Goal: Information Seeking & Learning: Find contact information

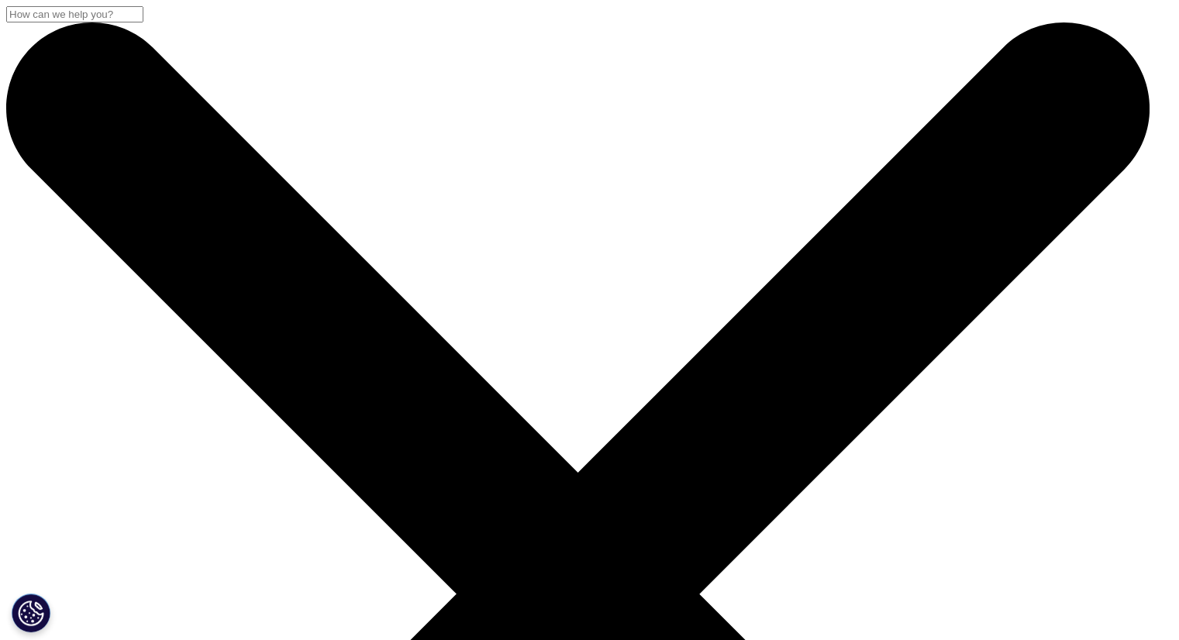
scroll to position [37, 0]
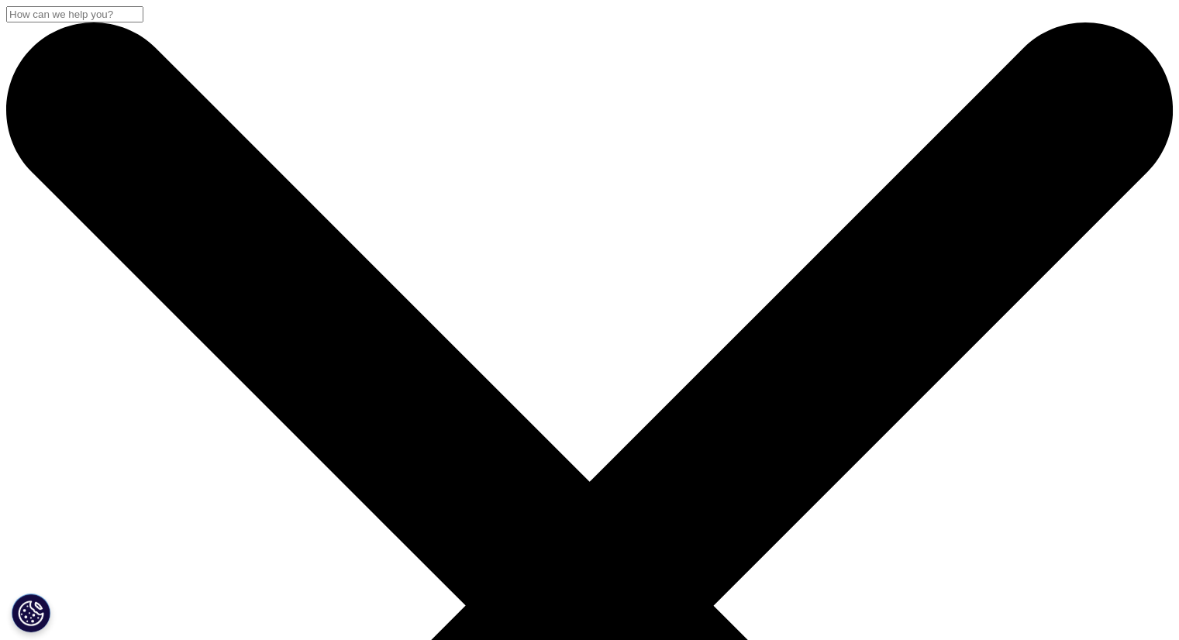
drag, startPoint x: 1177, startPoint y: 116, endPoint x: 1188, endPoint y: 157, distance: 43.2
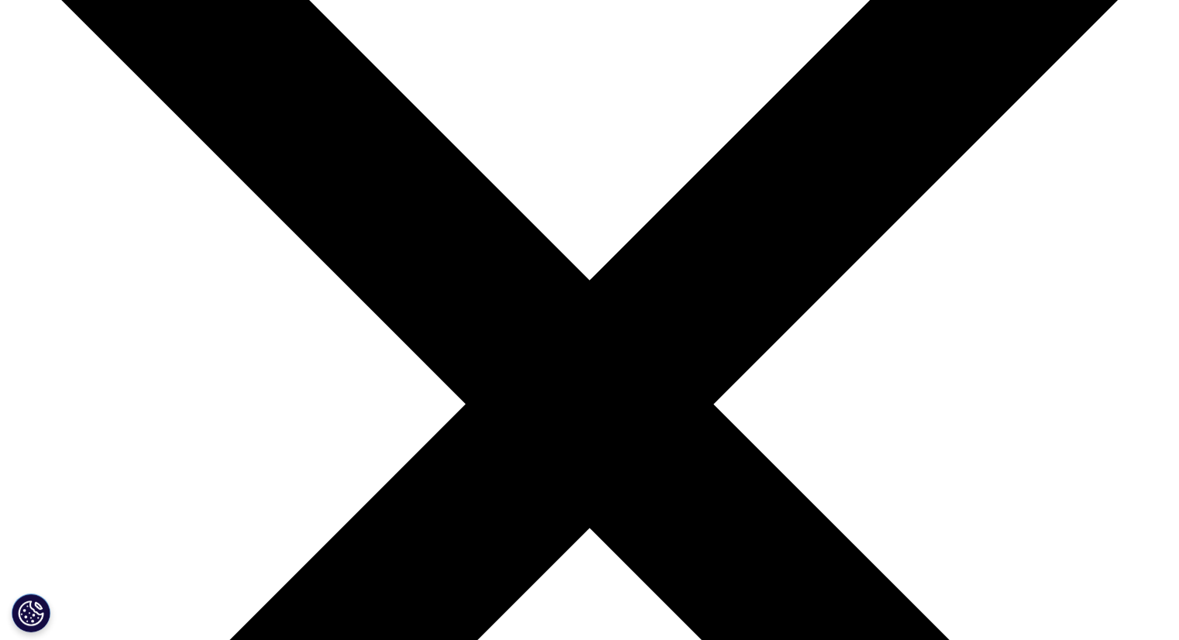
scroll to position [175, 0]
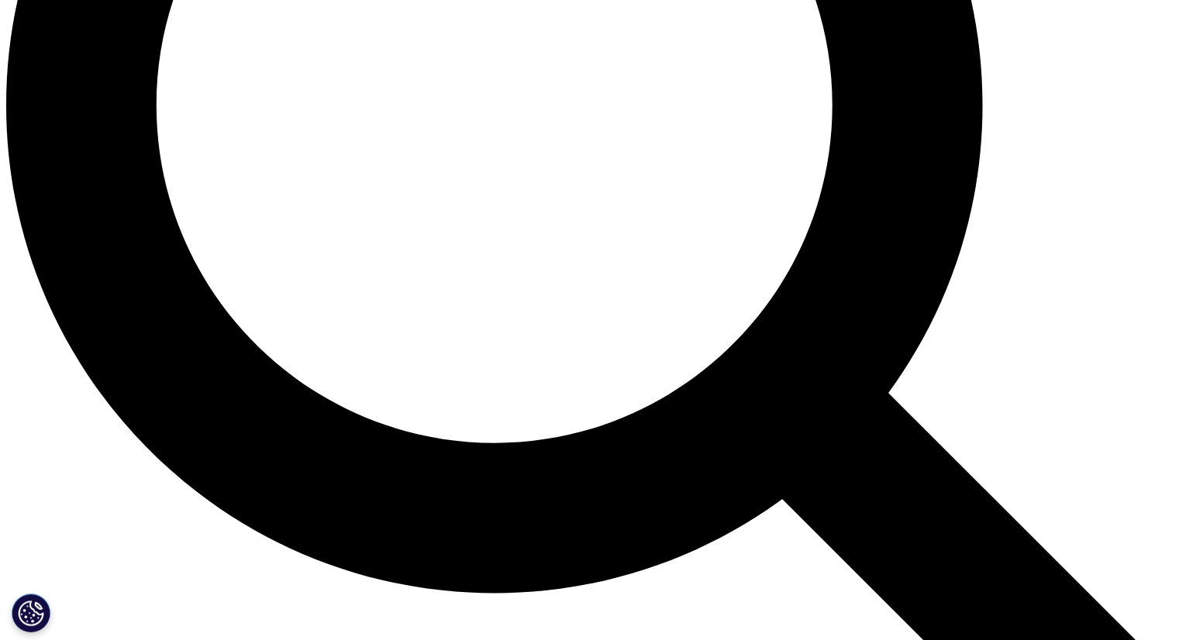
scroll to position [1578, 0]
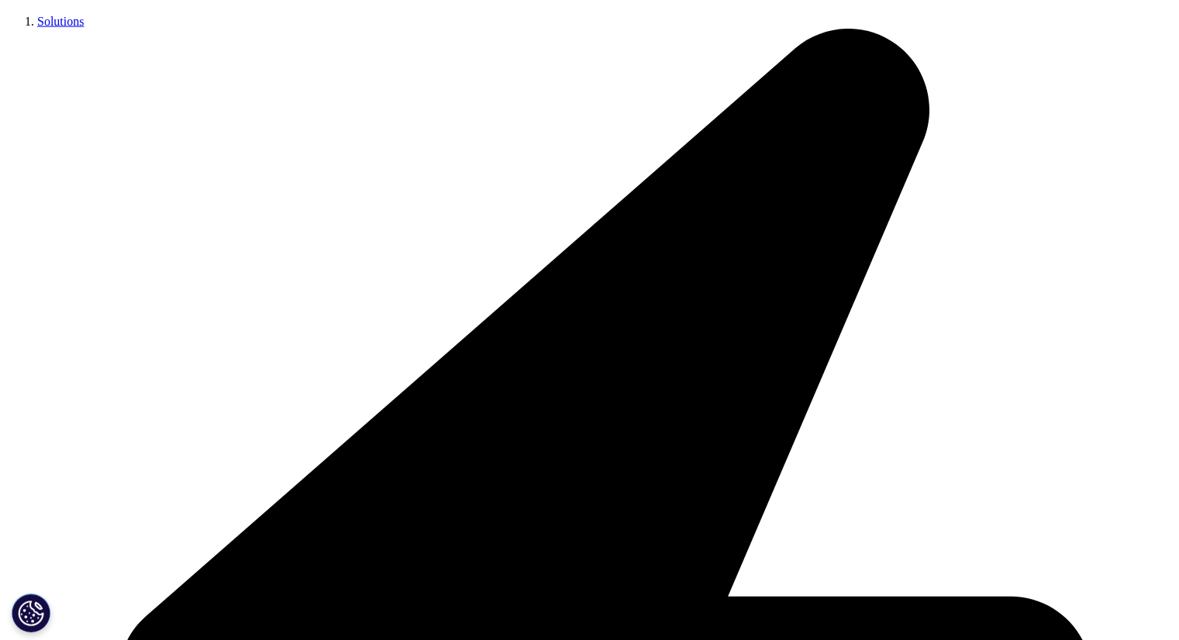
scroll to position [3813, 0]
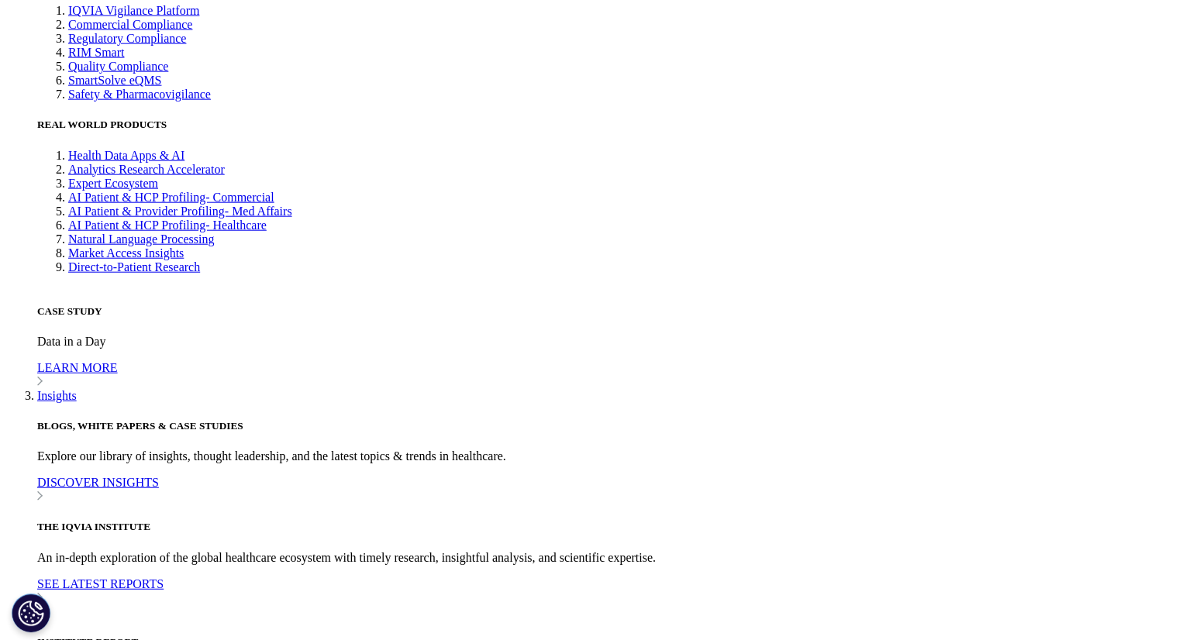
drag, startPoint x: 626, startPoint y: 574, endPoint x: 715, endPoint y: 581, distance: 88.6
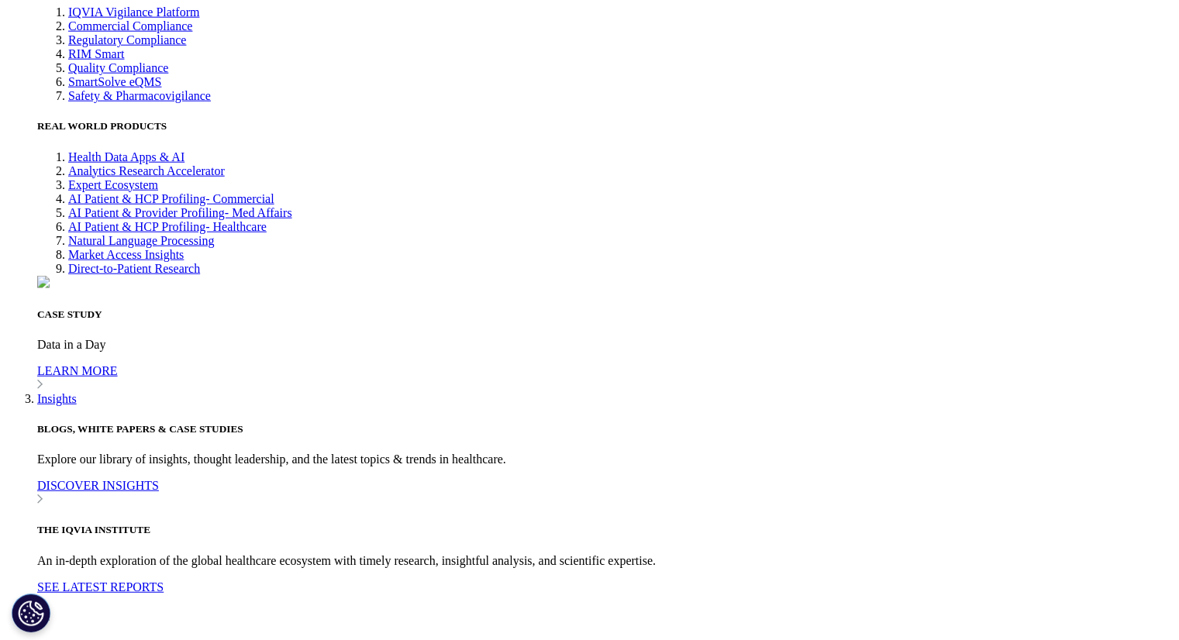
copy td "1 866 267 4479"
